Goal: Task Accomplishment & Management: Manage account settings

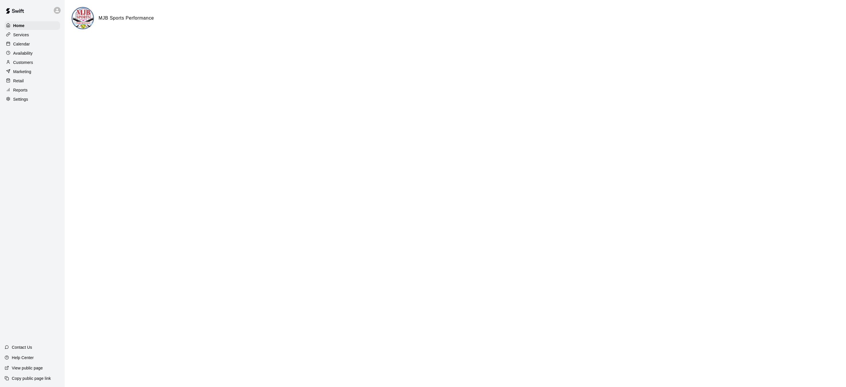
click at [23, 45] on p "Calendar" at bounding box center [21, 44] width 17 height 6
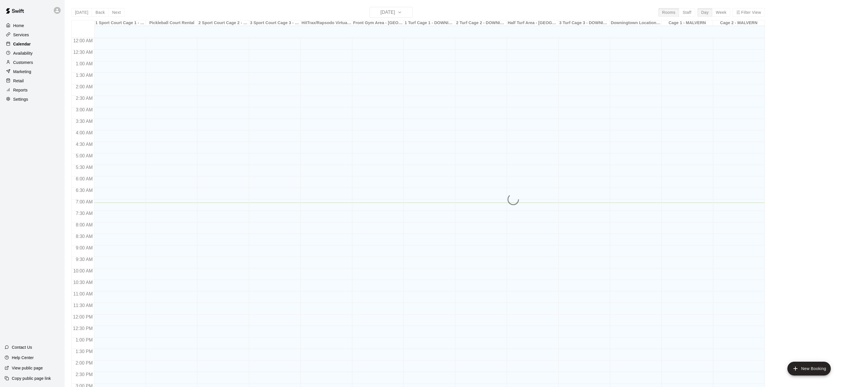
scroll to position [164, 0]
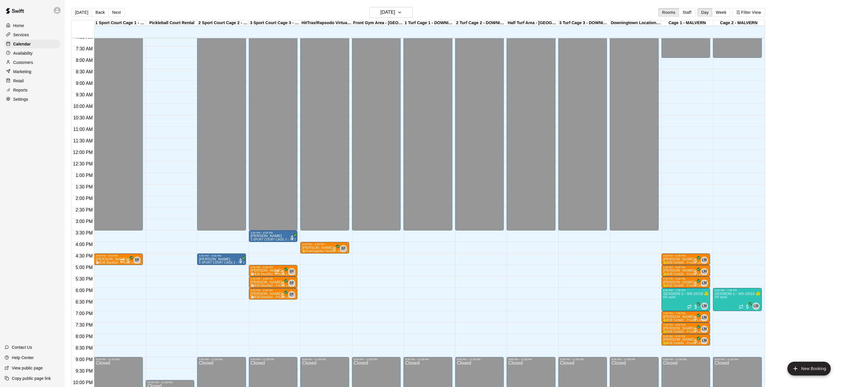
click at [272, 308] on div "12:00 AM – 3:30 PM Closed 3:30 PM – 4:00 PM [PERSON_NAME] 3 SPORT COURT CAGE 3 …" at bounding box center [273, 150] width 49 height 552
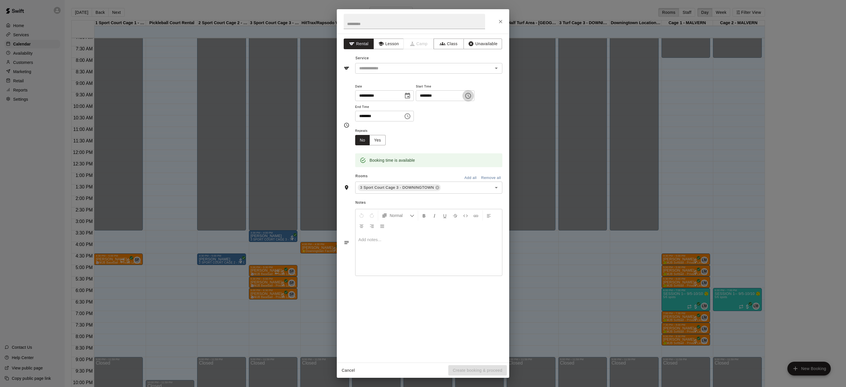
click at [471, 97] on button "Choose time, selected time is 6:45 PM" at bounding box center [469, 96] width 12 height 12
click at [442, 115] on li "30" at bounding box center [444, 116] width 14 height 11
type input "********"
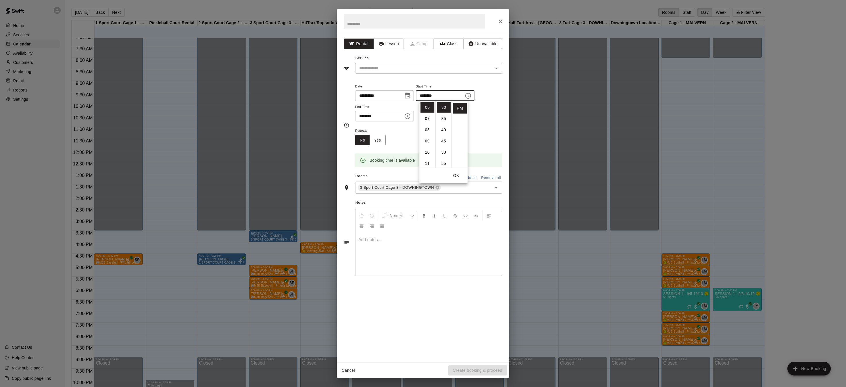
click at [411, 116] on icon "Choose time, selected time is 7:15 PM" at bounding box center [407, 116] width 7 height 7
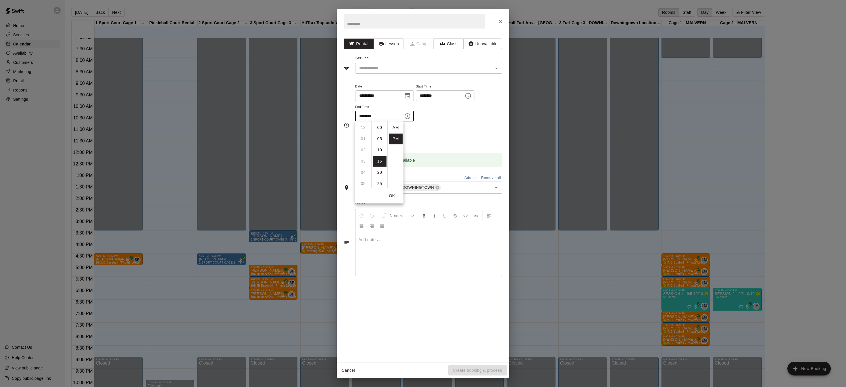
scroll to position [10, 0]
drag, startPoint x: 363, startPoint y: 150, endPoint x: 367, endPoint y: 148, distance: 4.2
click at [363, 150] on li "09" at bounding box center [364, 150] width 14 height 11
click at [380, 127] on li "00" at bounding box center [380, 127] width 14 height 11
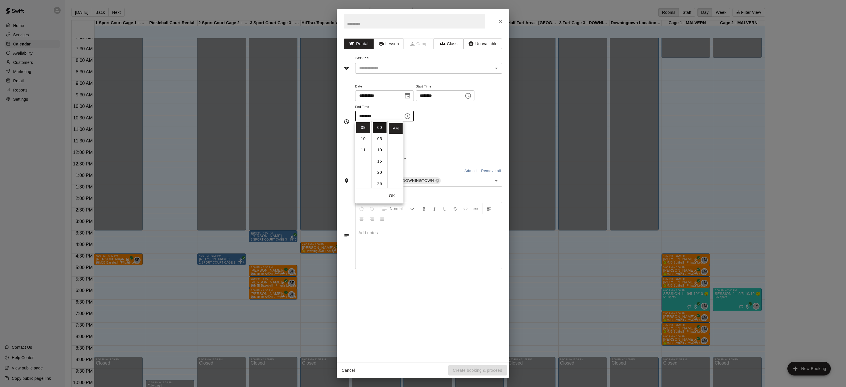
type input "********"
click at [481, 43] on button "Unavailable" at bounding box center [483, 44] width 39 height 11
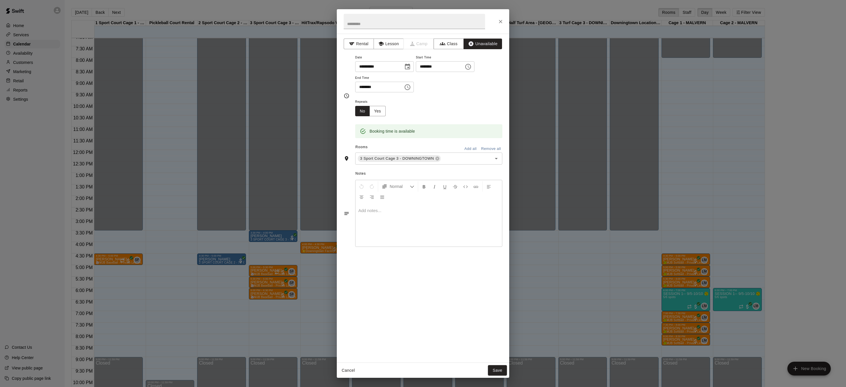
click at [472, 148] on button "Add all" at bounding box center [470, 148] width 18 height 9
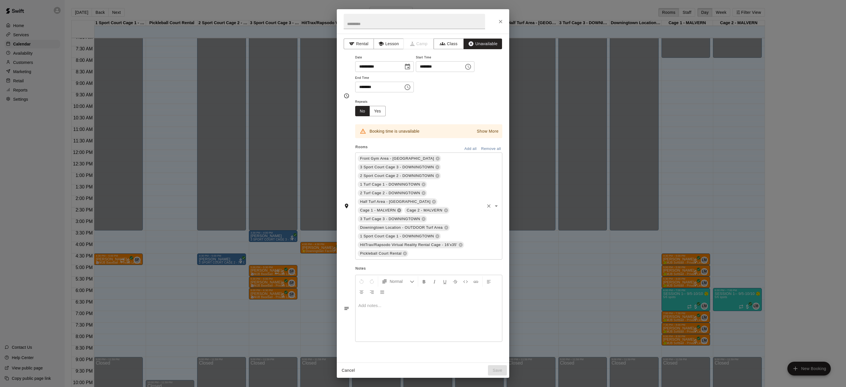
click at [401, 208] on icon at bounding box center [400, 210] width 4 height 4
click at [499, 371] on button "Save" at bounding box center [497, 370] width 19 height 11
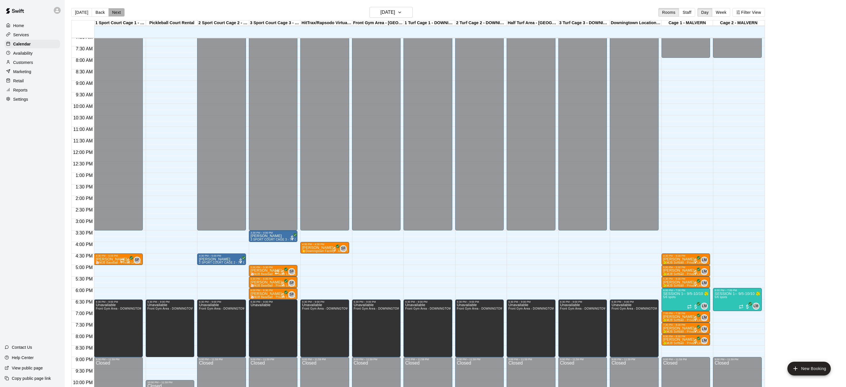
click at [121, 14] on button "Next" at bounding box center [116, 12] width 16 height 9
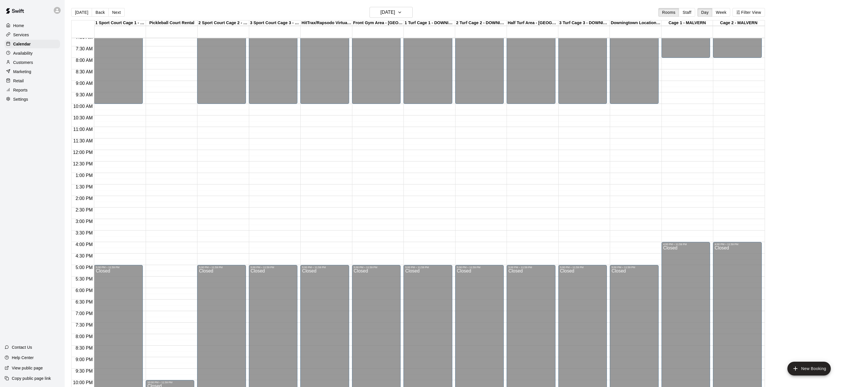
click at [205, 179] on div "12:00 AM – 10:00 AM Closed 5:00 PM – 11:59 PM Closed" at bounding box center [221, 150] width 49 height 552
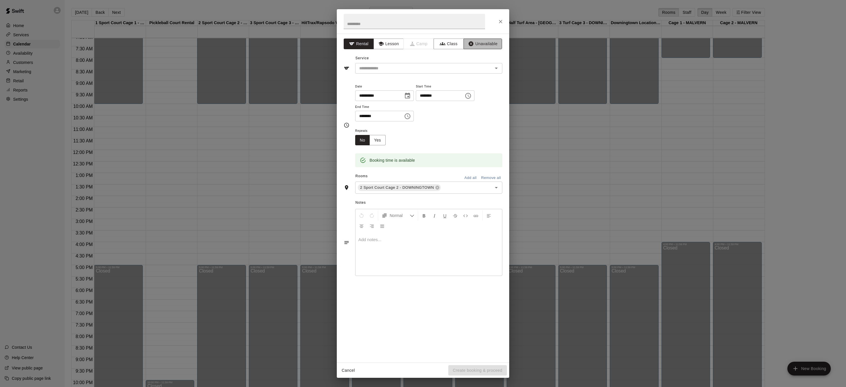
click at [480, 42] on button "Unavailable" at bounding box center [483, 44] width 39 height 11
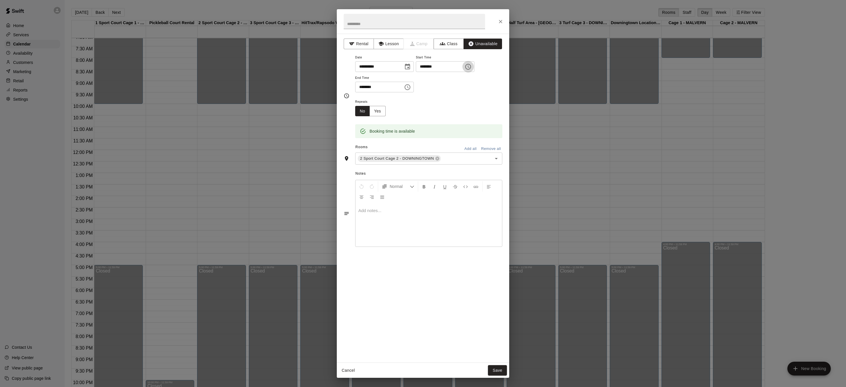
click at [472, 64] on icon "Choose time, selected time is 1:15 PM" at bounding box center [468, 66] width 7 height 7
click at [445, 75] on li "00" at bounding box center [444, 78] width 14 height 11
type input "********"
click at [408, 89] on icon "Choose time, selected time is 1:45 PM" at bounding box center [407, 87] width 7 height 7
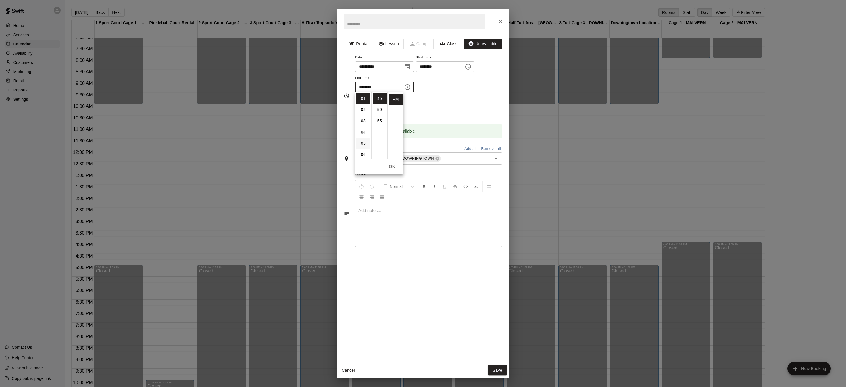
click at [367, 142] on li "05" at bounding box center [364, 143] width 14 height 11
click at [378, 97] on li "00" at bounding box center [380, 98] width 14 height 11
type input "********"
click at [468, 88] on div "**********" at bounding box center [428, 73] width 147 height 39
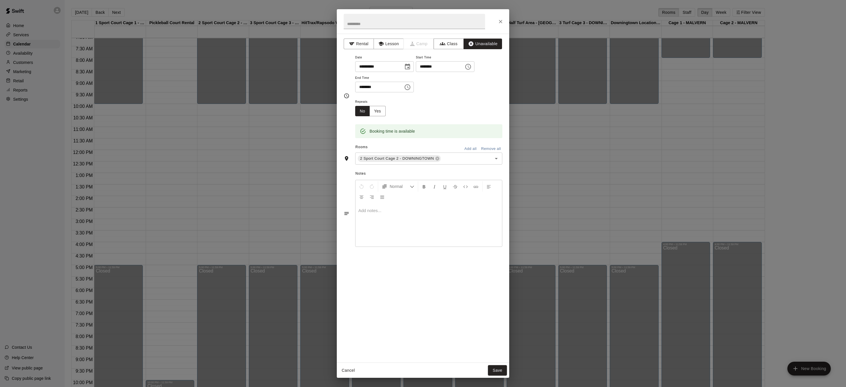
click at [467, 148] on button "Add all" at bounding box center [470, 148] width 18 height 9
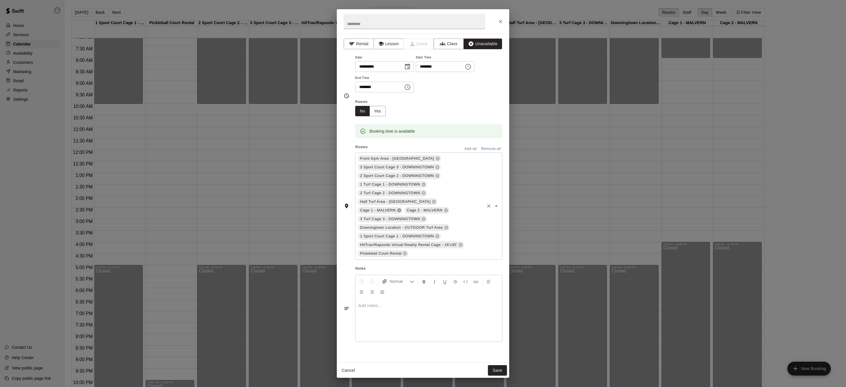
click at [402, 208] on icon at bounding box center [399, 210] width 5 height 5
click at [504, 373] on button "Save" at bounding box center [497, 370] width 19 height 11
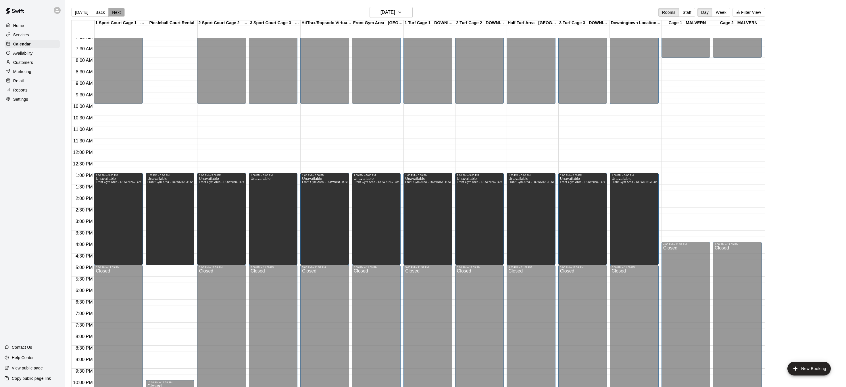
click at [117, 12] on button "Next" at bounding box center [116, 12] width 16 height 9
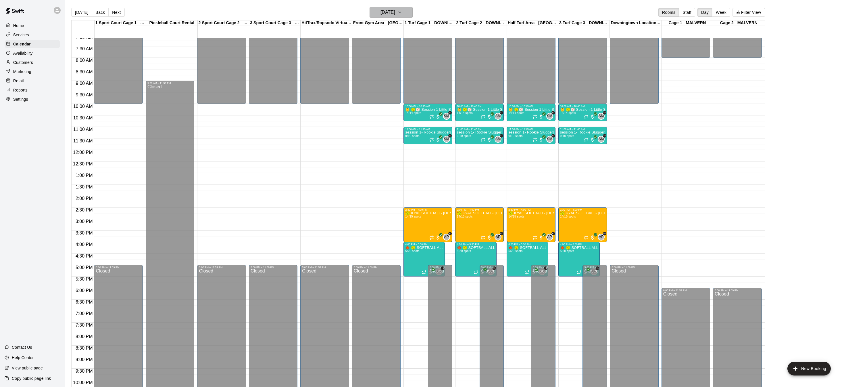
click at [402, 13] on icon "button" at bounding box center [400, 12] width 5 height 7
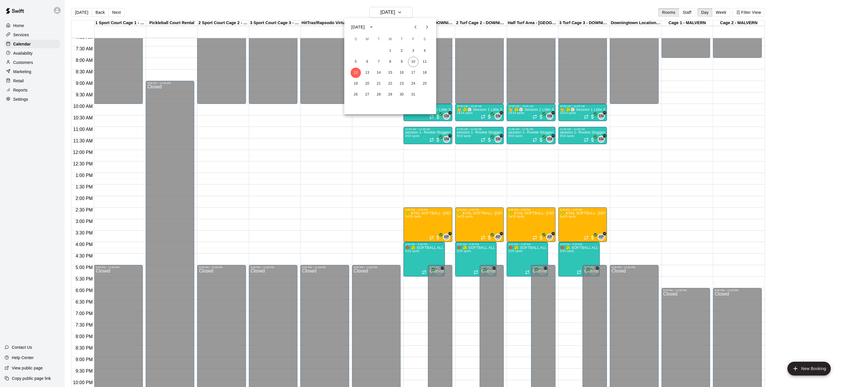
click at [429, 27] on icon "Next month" at bounding box center [427, 27] width 7 height 7
click at [429, 26] on icon "Next month" at bounding box center [427, 27] width 7 height 7
click at [425, 51] on button "6" at bounding box center [425, 51] width 10 height 10
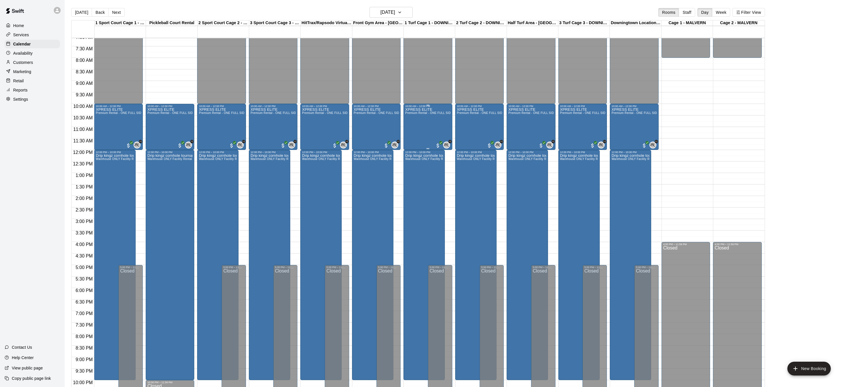
click at [427, 129] on div "XPRESS ELITE Premium Rental - ONE FULL SIDE OF MJB - 60'x100' Turf and Three 55…" at bounding box center [427, 301] width 45 height 387
click at [411, 144] on icon "delete" at bounding box center [411, 140] width 7 height 7
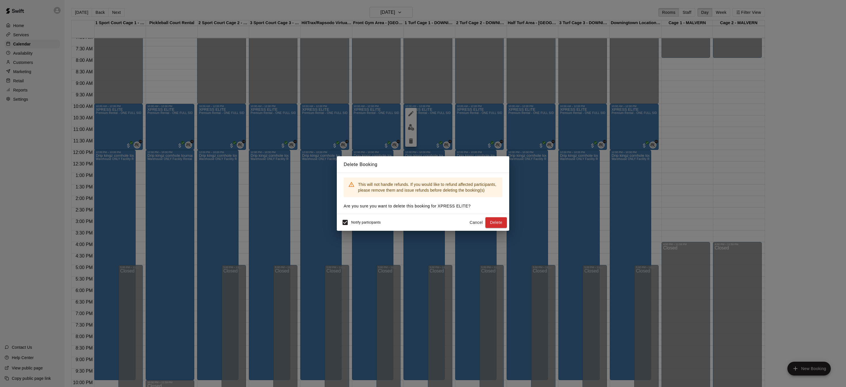
click at [495, 218] on button "Delete" at bounding box center [497, 222] width 22 height 11
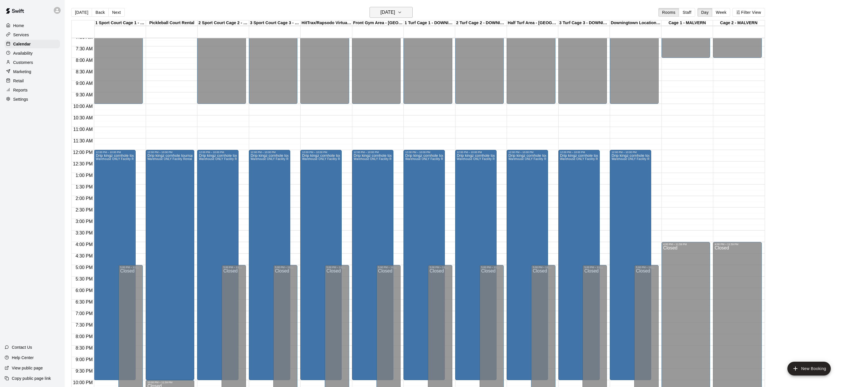
click at [402, 10] on icon "button" at bounding box center [400, 12] width 5 height 7
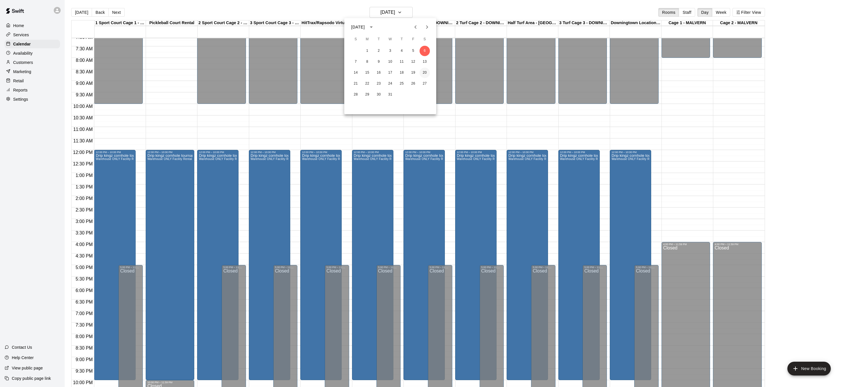
click at [424, 70] on button "20" at bounding box center [425, 73] width 10 height 10
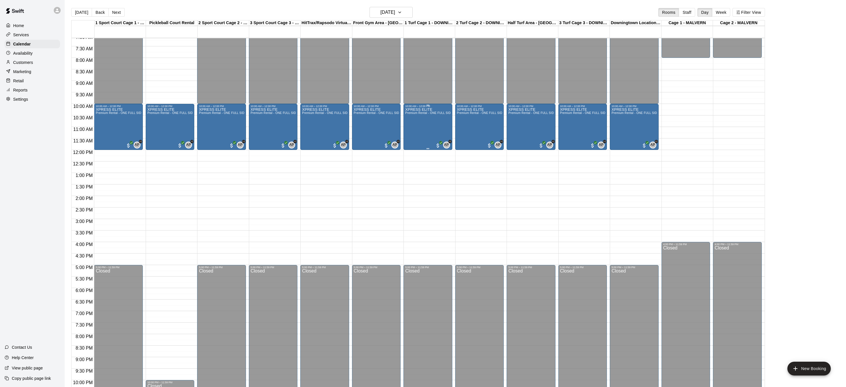
click at [417, 131] on div "XPRESS ELITE Premium Rental - ONE FULL SIDE OF MJB - 60'x100' Turf and Three 55…" at bounding box center [427, 301] width 45 height 387
click at [409, 141] on icon "delete" at bounding box center [411, 140] width 7 height 7
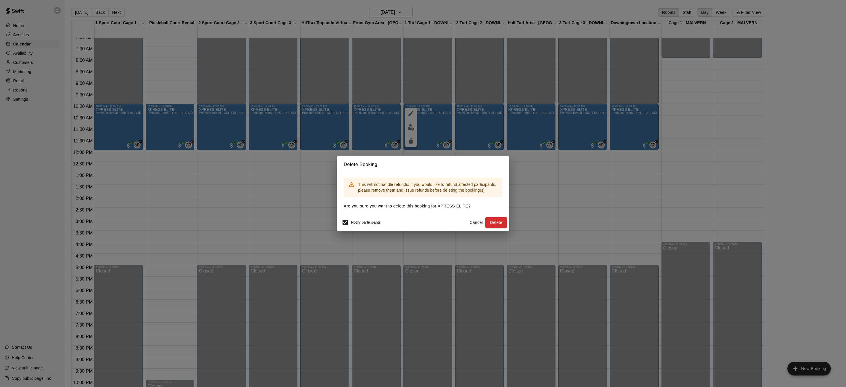
click at [487, 220] on button "Delete" at bounding box center [497, 222] width 22 height 11
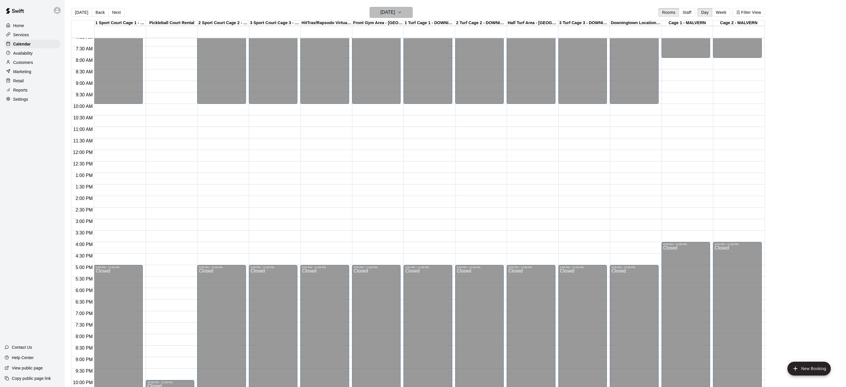
click at [402, 14] on icon "button" at bounding box center [400, 12] width 5 height 7
